Goal: Find specific page/section: Find specific page/section

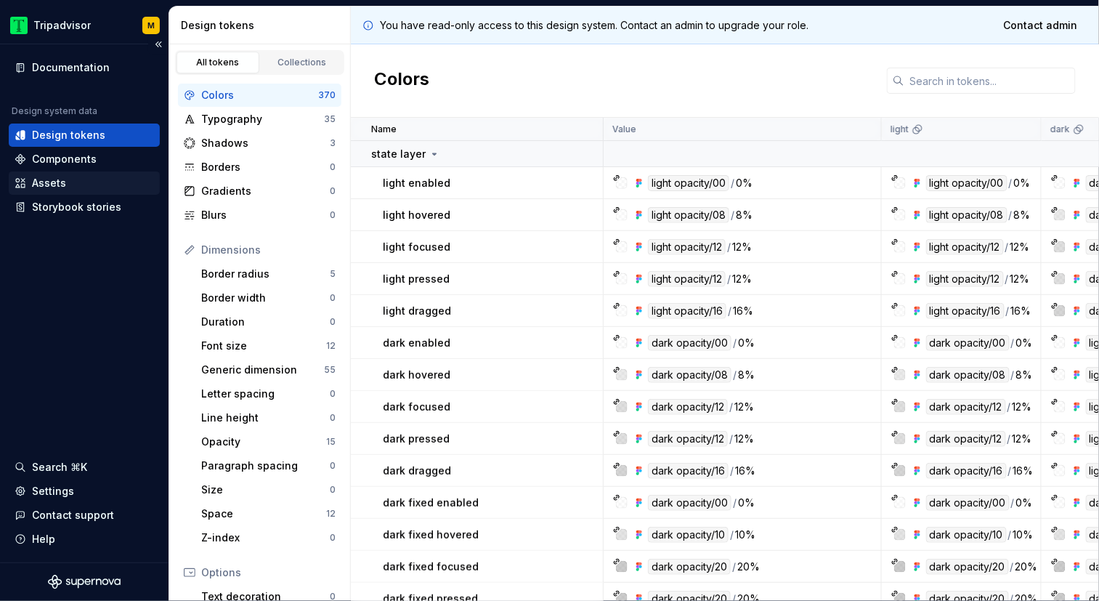
click at [59, 182] on div "Assets" at bounding box center [49, 183] width 34 height 15
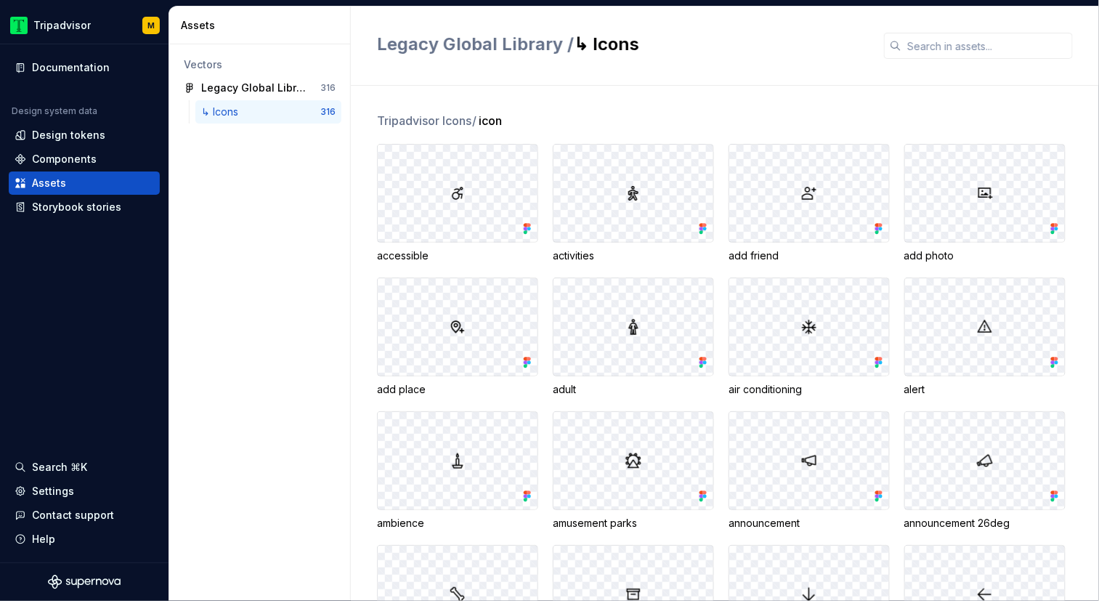
click at [233, 109] on div "↳ Icons" at bounding box center [222, 112] width 43 height 15
click at [635, 199] on img at bounding box center [633, 192] width 17 height 17
click at [702, 228] on icon at bounding box center [701, 229] width 4 height 4
click at [630, 196] on img at bounding box center [633, 192] width 17 height 17
click at [634, 195] on img at bounding box center [633, 192] width 17 height 17
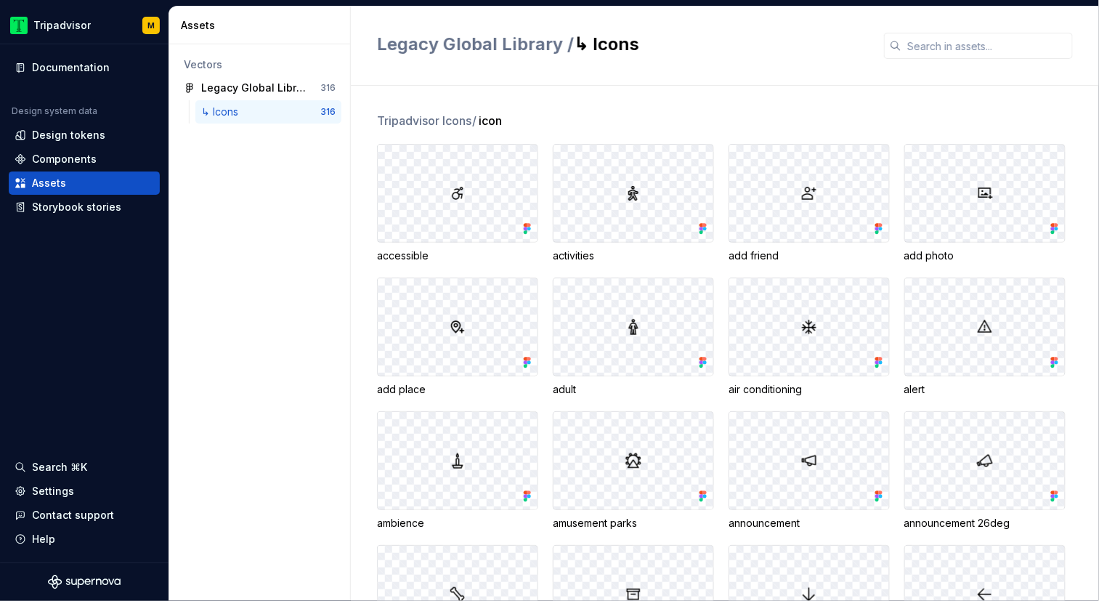
click at [628, 190] on img at bounding box center [633, 192] width 17 height 17
click at [244, 86] on div "Legacy Global Library" at bounding box center [255, 88] width 108 height 15
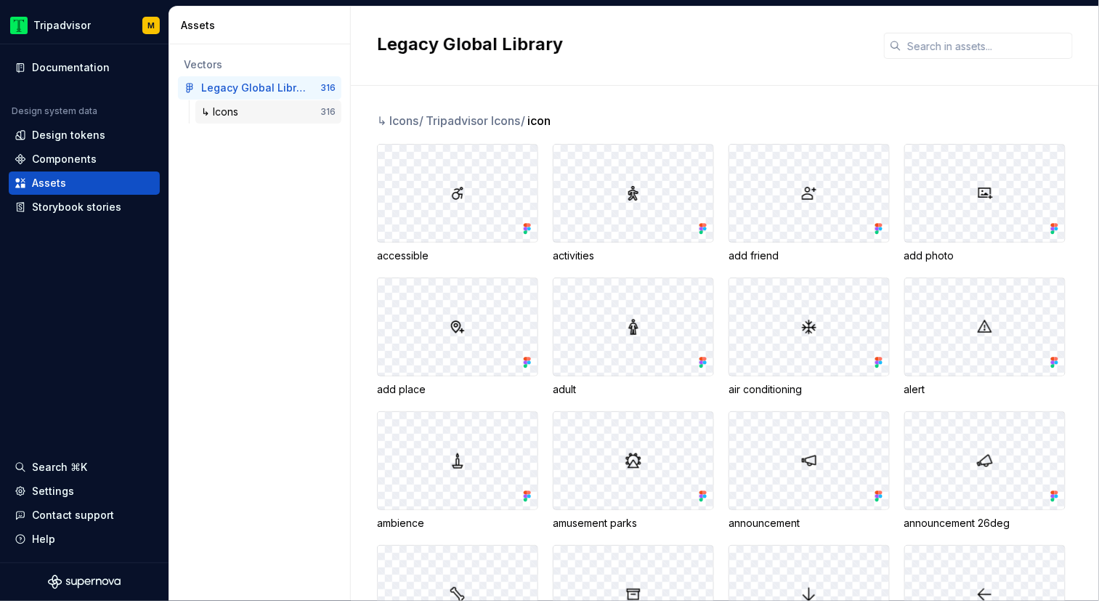
click at [249, 111] on div "↳ Icons" at bounding box center [260, 112] width 119 height 15
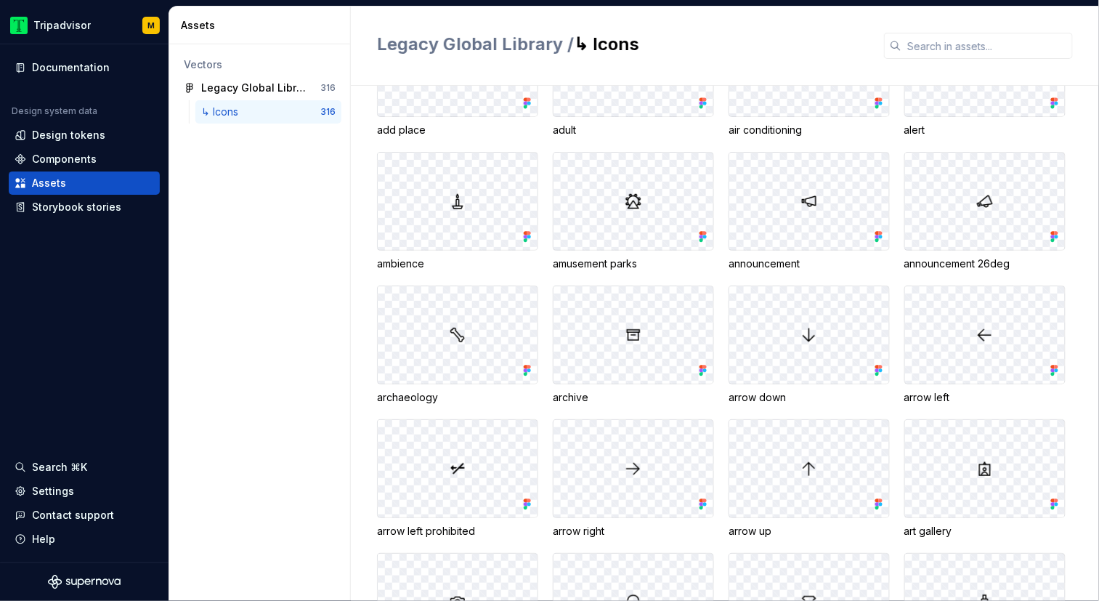
scroll to position [261, 0]
click at [701, 237] on icon at bounding box center [701, 239] width 4 height 4
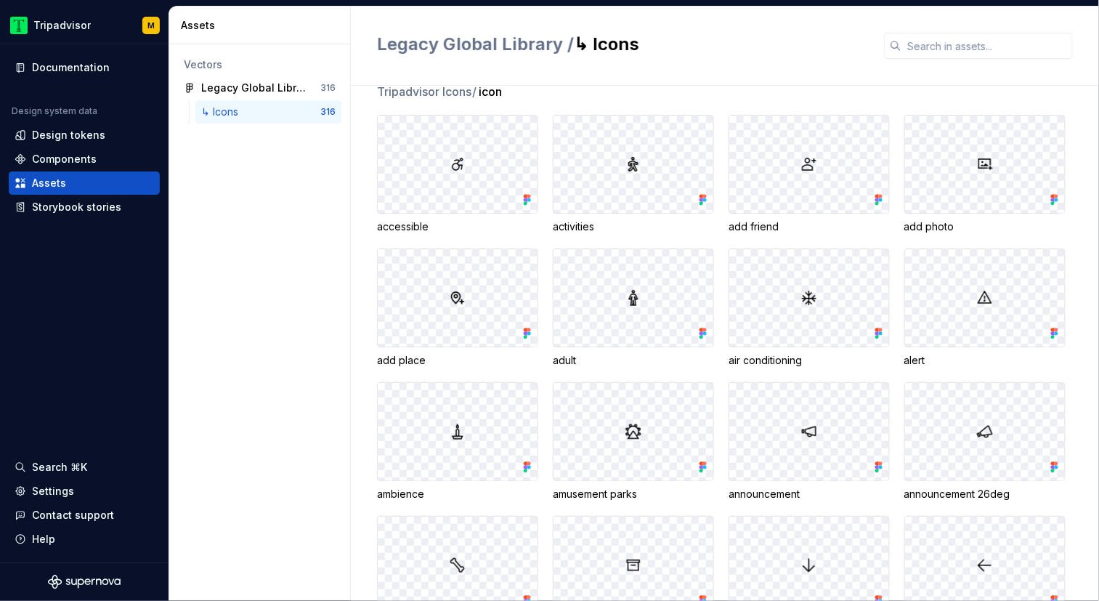
scroll to position [0, 0]
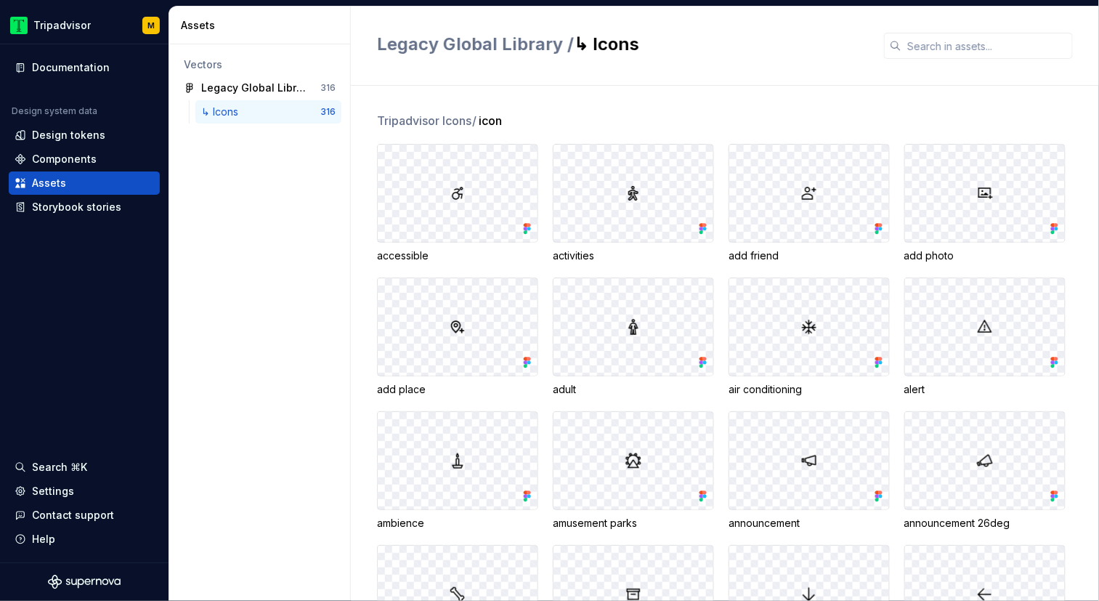
drag, startPoint x: 636, startPoint y: 197, endPoint x: 691, endPoint y: 169, distance: 61.1
click at [636, 196] on img at bounding box center [633, 192] width 17 height 17
click at [625, 124] on div "Tripadvisor Icons / icon" at bounding box center [738, 120] width 722 height 17
click at [457, 194] on img at bounding box center [457, 192] width 17 height 17
drag, startPoint x: 476, startPoint y: 196, endPoint x: 464, endPoint y: 196, distance: 11.6
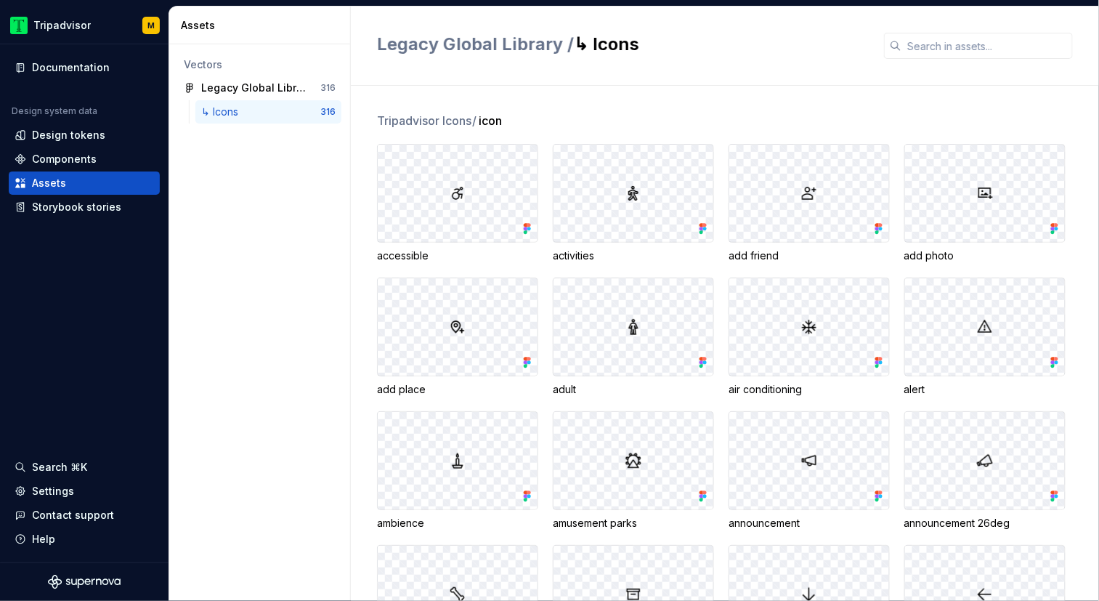
click at [475, 196] on div at bounding box center [458, 193] width 160 height 97
click at [466, 195] on div at bounding box center [458, 193] width 160 height 97
click at [57, 162] on div "Components" at bounding box center [64, 159] width 65 height 15
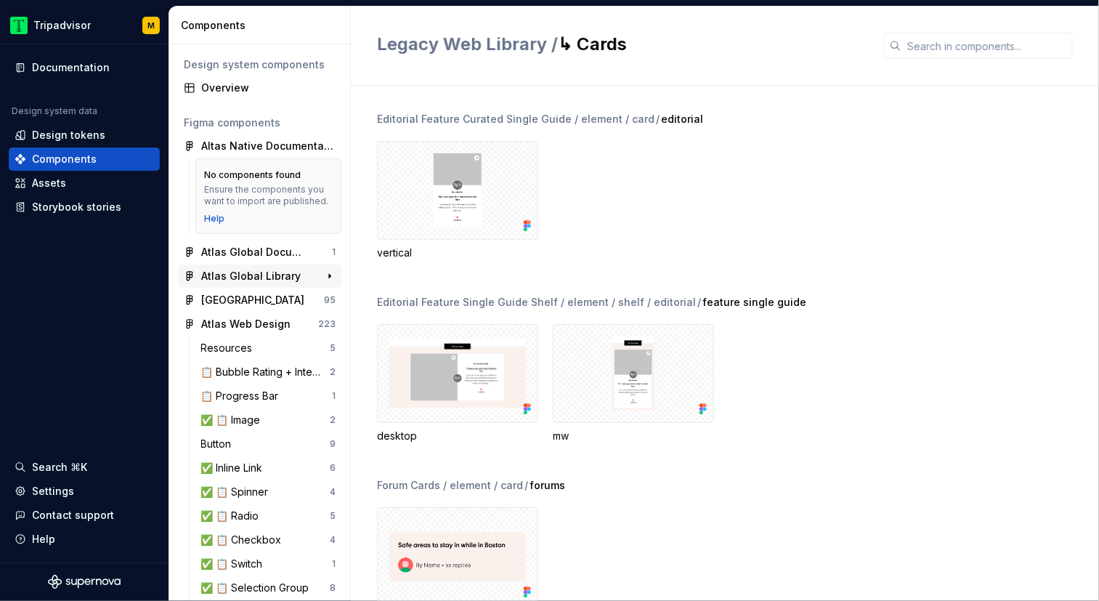
click at [252, 275] on div "Atlas Global Library" at bounding box center [250, 276] width 99 height 15
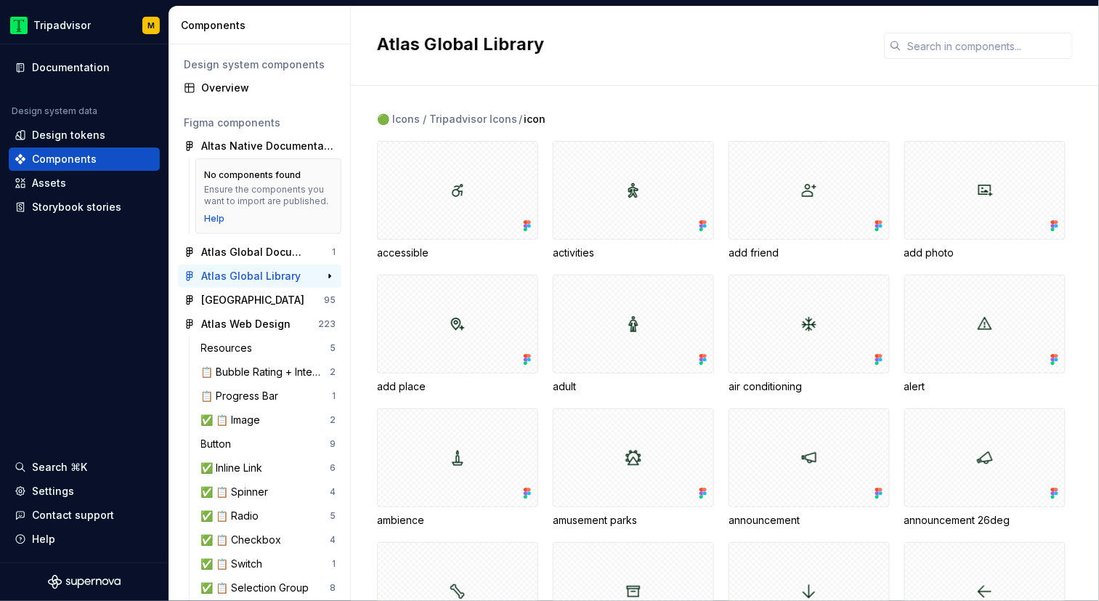
click at [279, 277] on div "Atlas Global Library" at bounding box center [250, 276] width 99 height 15
click at [736, 60] on div "Atlas Global Library" at bounding box center [725, 46] width 748 height 79
